Goal: Navigation & Orientation: Find specific page/section

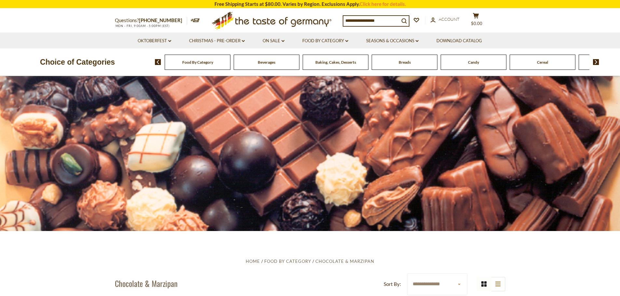
click at [595, 62] on img at bounding box center [596, 62] width 6 height 6
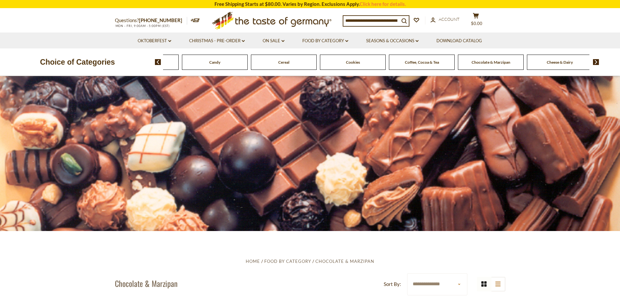
click at [595, 62] on img at bounding box center [596, 62] width 6 height 6
click at [555, 63] on span "Condiments, Seasonings" at bounding box center [543, 62] width 42 height 5
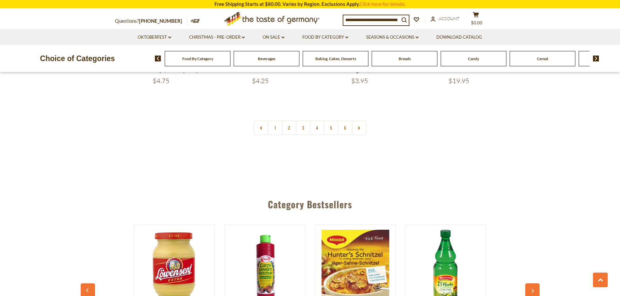
scroll to position [1627, 0]
click at [286, 136] on link "2" at bounding box center [289, 128] width 15 height 15
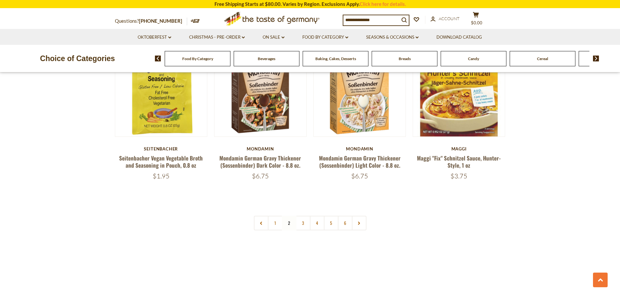
scroll to position [1585, 0]
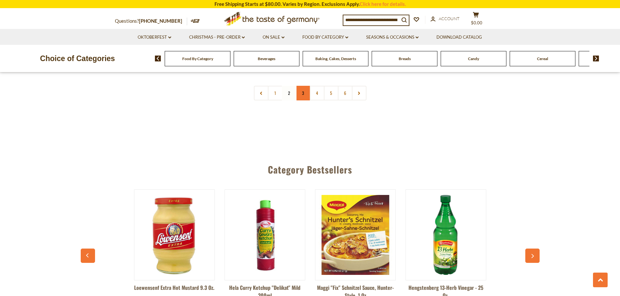
click at [304, 101] on link "3" at bounding box center [303, 93] width 15 height 15
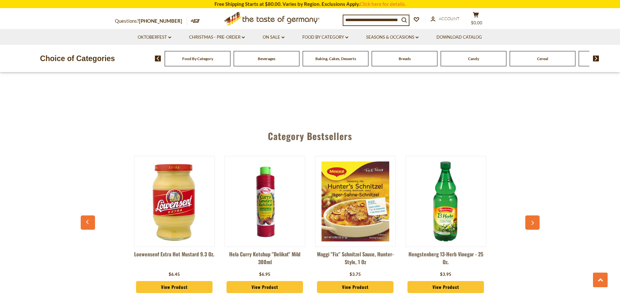
scroll to position [1682, 0]
click at [318, 67] on link "4" at bounding box center [317, 59] width 15 height 15
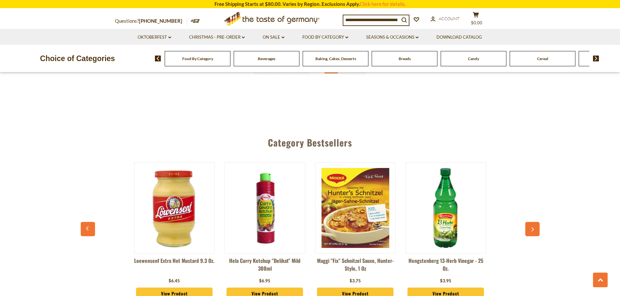
click at [335, 74] on link "5" at bounding box center [331, 66] width 15 height 15
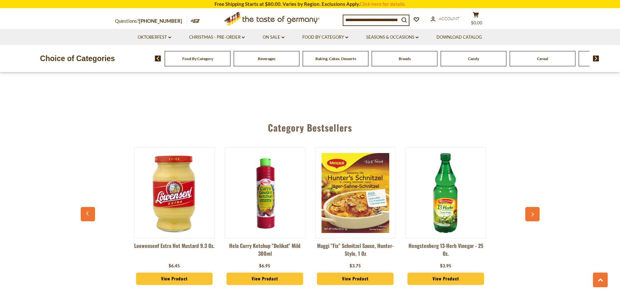
scroll to position [1715, 0]
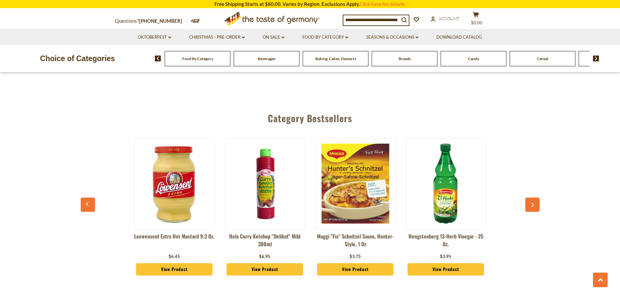
click at [344, 49] on link "6" at bounding box center [345, 41] width 15 height 15
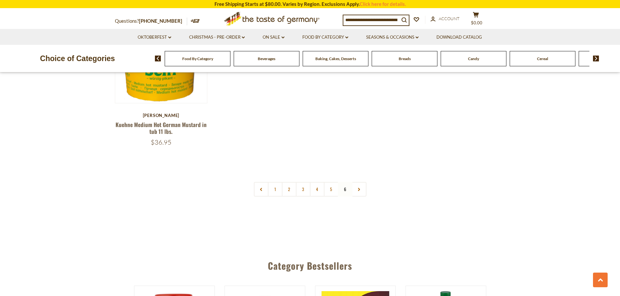
scroll to position [511, 0]
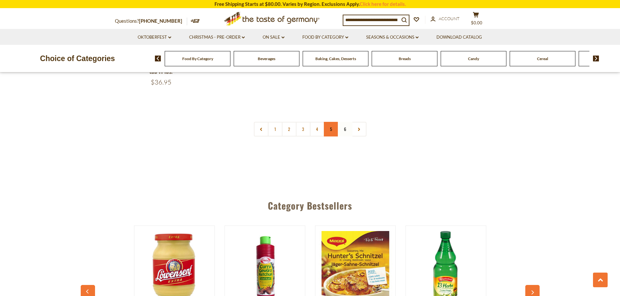
click at [333, 137] on link "5" at bounding box center [331, 129] width 15 height 15
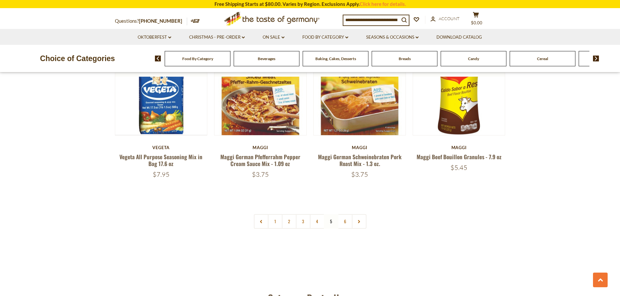
scroll to position [1552, 0]
